Goal: Task Accomplishment & Management: Manage account settings

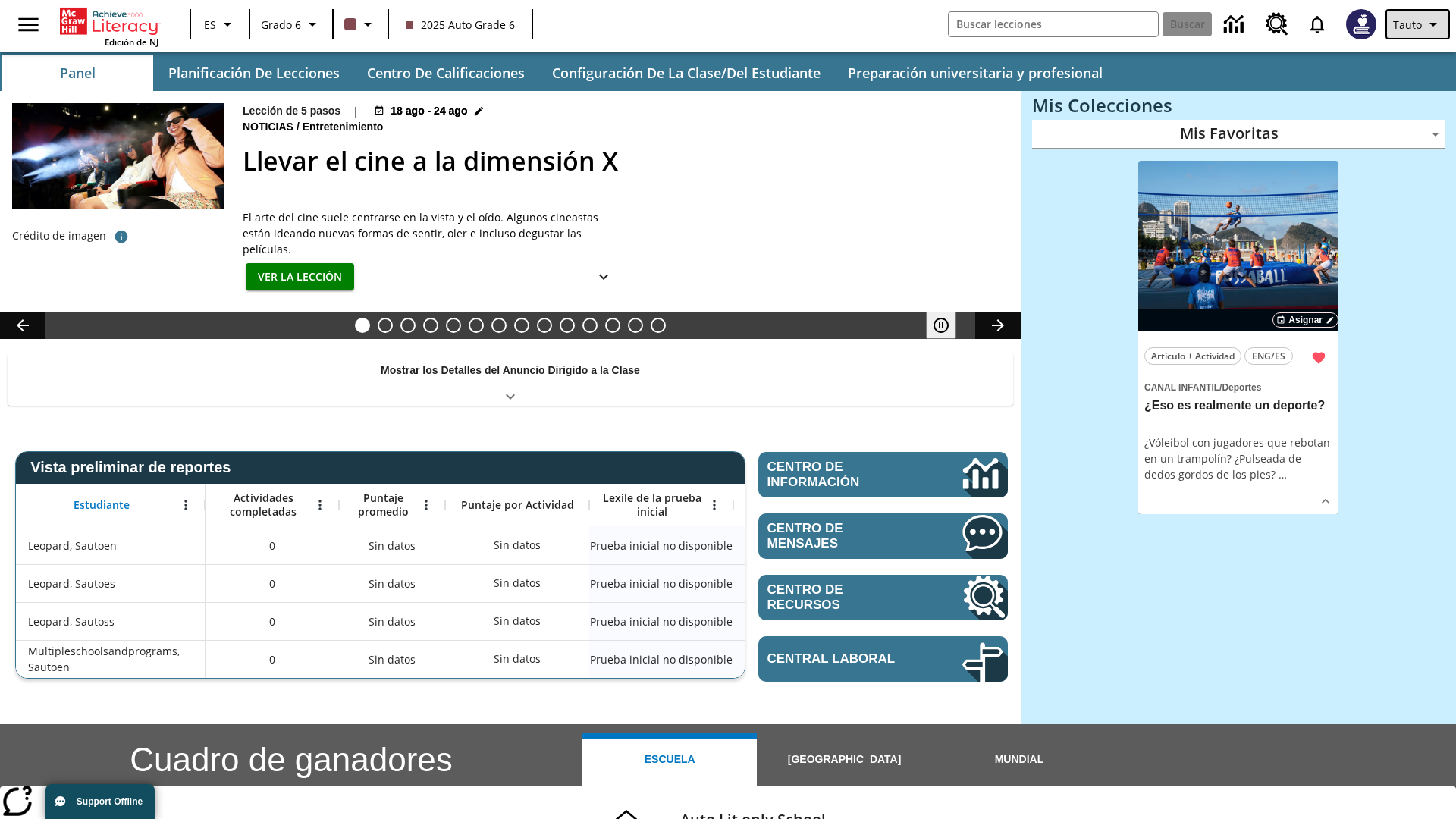
click at [1419, 24] on span "Tauto" at bounding box center [1407, 24] width 28 height 16
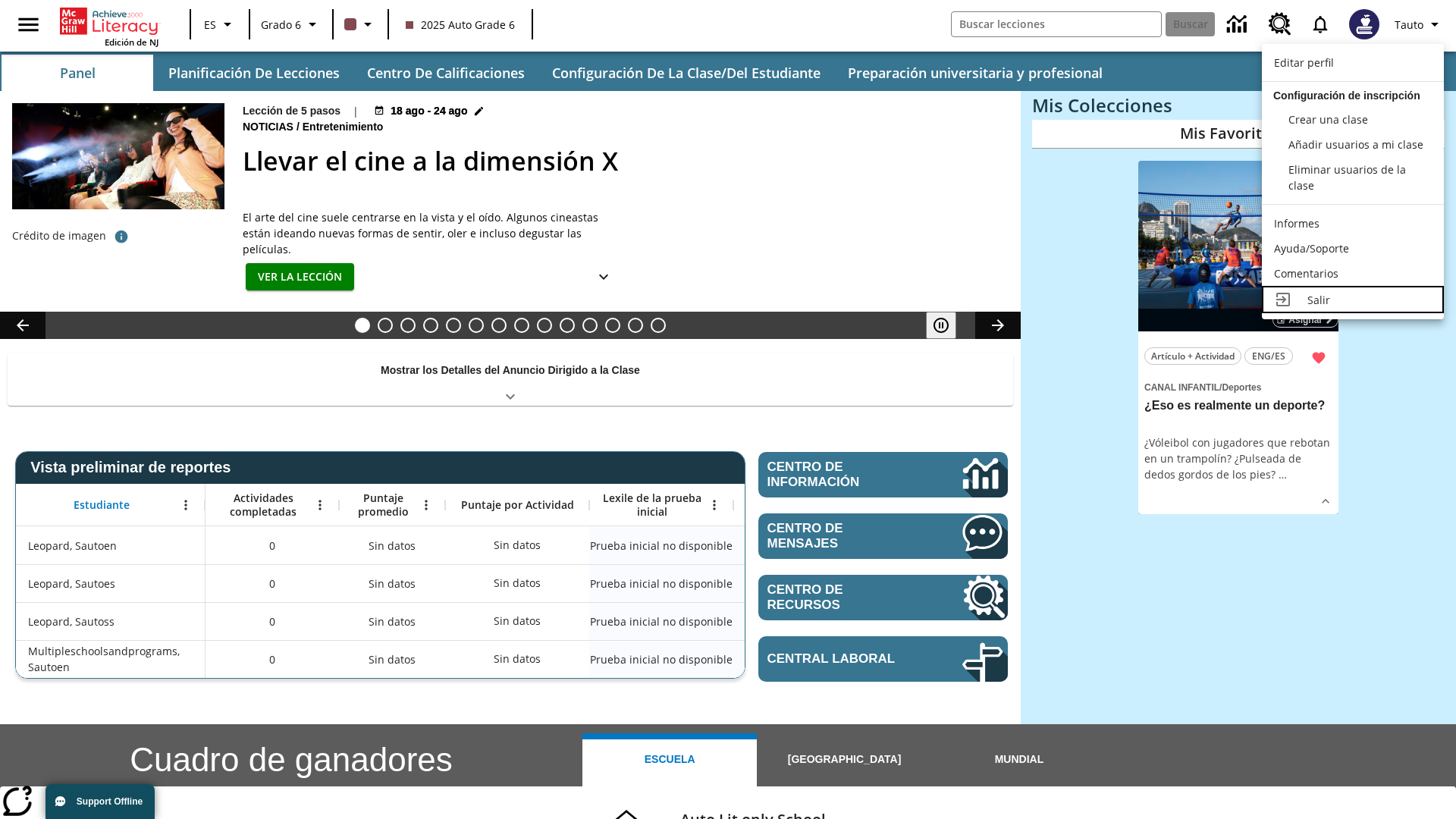
click at [1353, 299] on div "Salir" at bounding box center [1369, 299] width 125 height 16
